Goal: Task Accomplishment & Management: Use online tool/utility

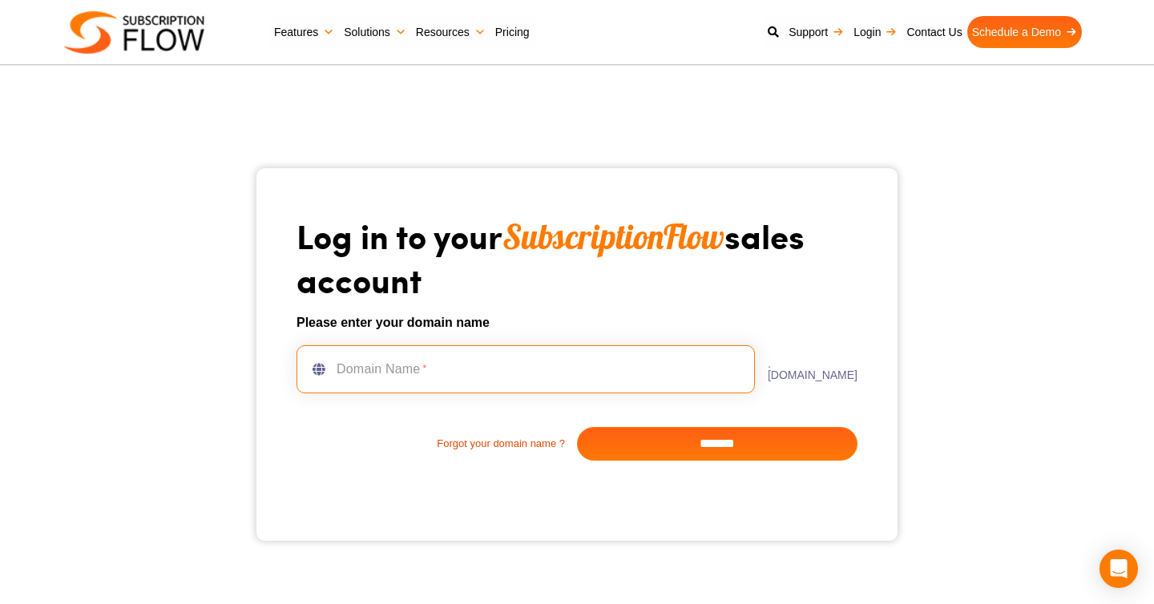
click at [500, 362] on input "text" at bounding box center [525, 369] width 458 height 48
type input "**********"
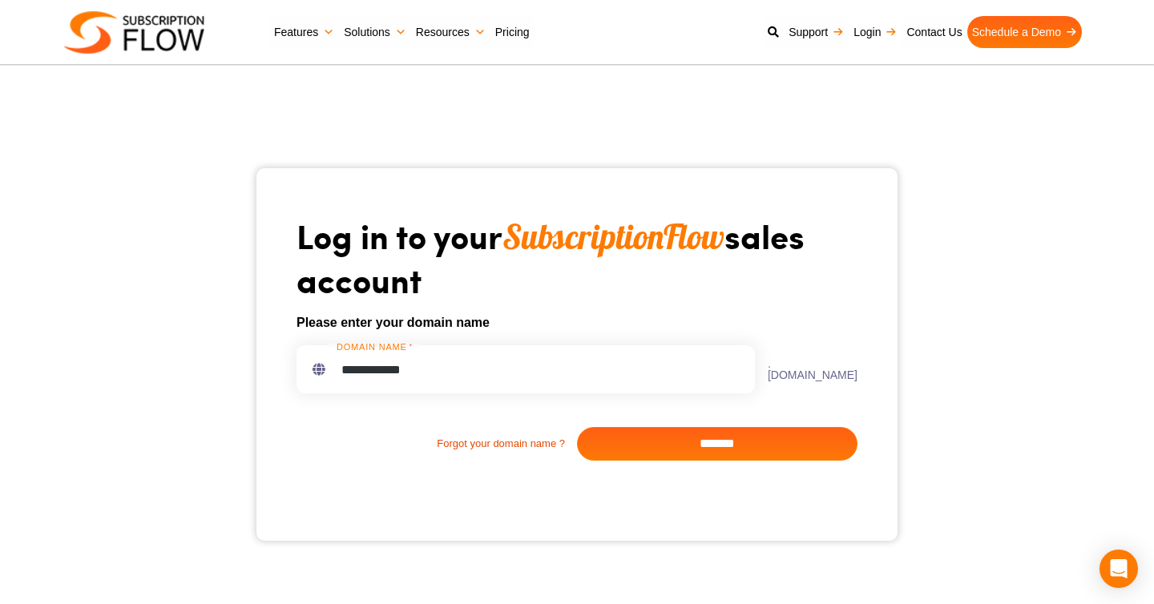
click at [694, 449] on input "*******" at bounding box center [717, 444] width 280 height 34
